Goal: Information Seeking & Learning: Compare options

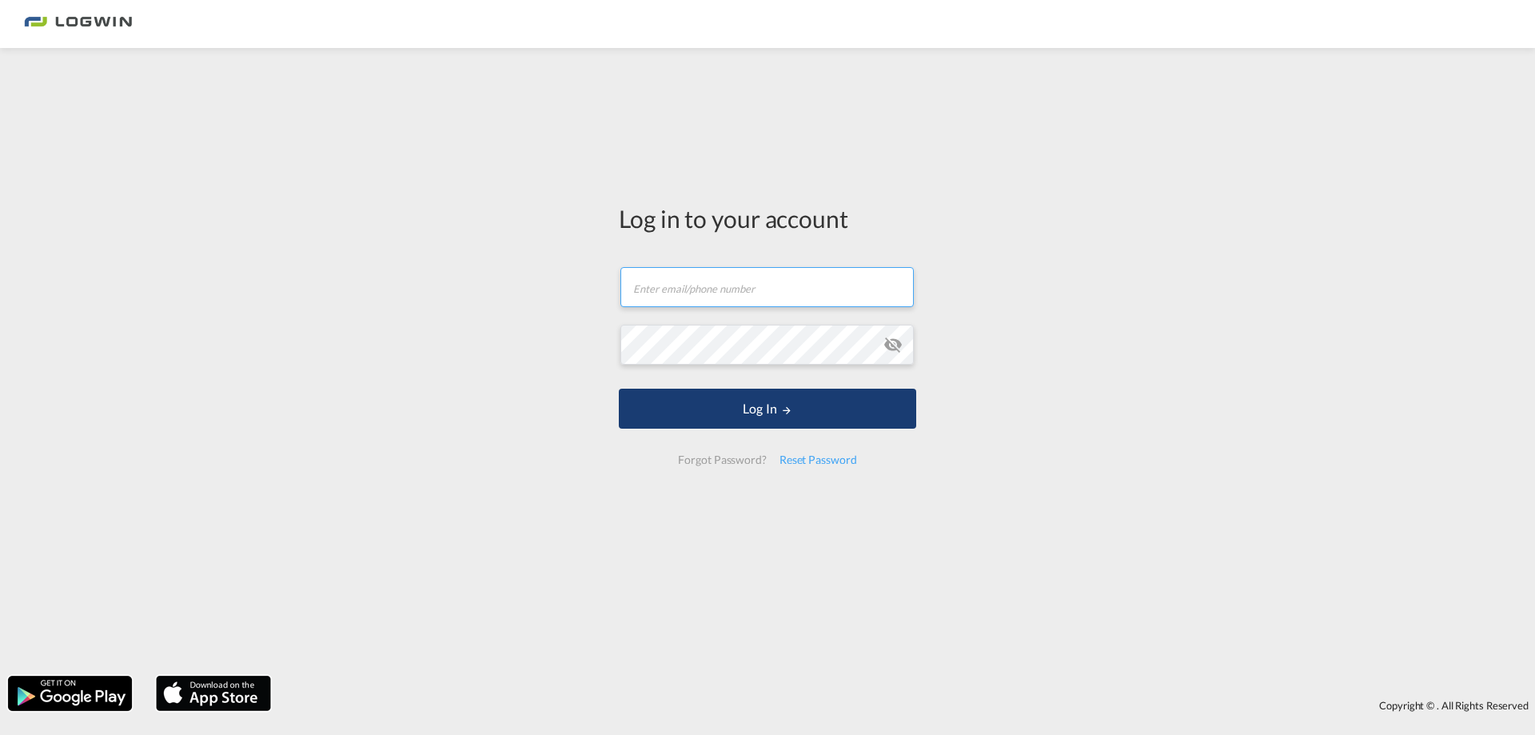
type input "[PERSON_NAME][EMAIL_ADDRESS][PERSON_NAME][DOMAIN_NAME]"
click at [769, 405] on button "Log In" at bounding box center [768, 409] width 298 height 40
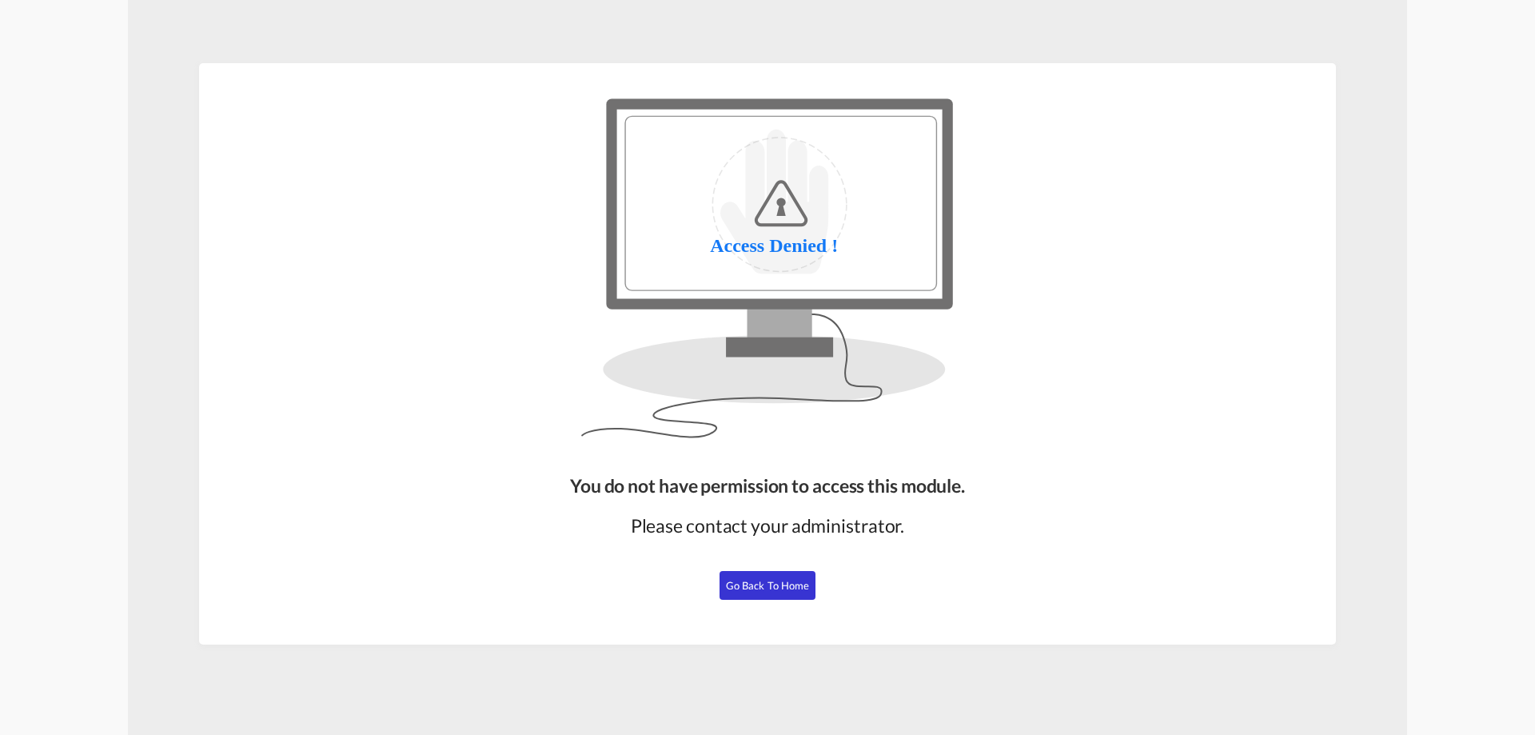
click at [789, 574] on button "Go Back to Home" at bounding box center [768, 585] width 96 height 29
